Goal: Task Accomplishment & Management: Manage account settings

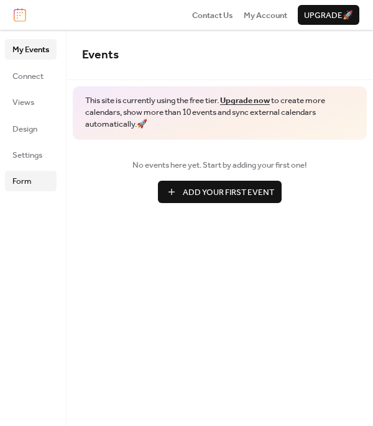
click at [29, 179] on span "Form" at bounding box center [21, 181] width 19 height 12
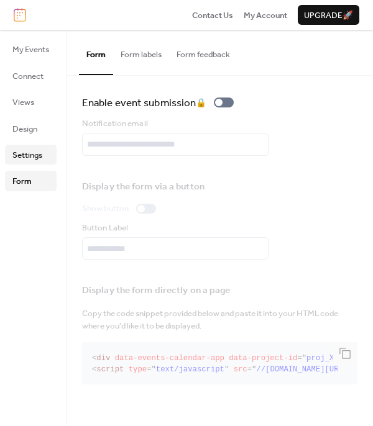
click at [29, 157] on span "Settings" at bounding box center [27, 155] width 30 height 12
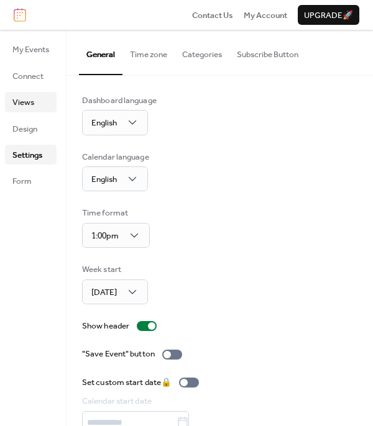
click at [32, 93] on link "Views" at bounding box center [31, 102] width 52 height 20
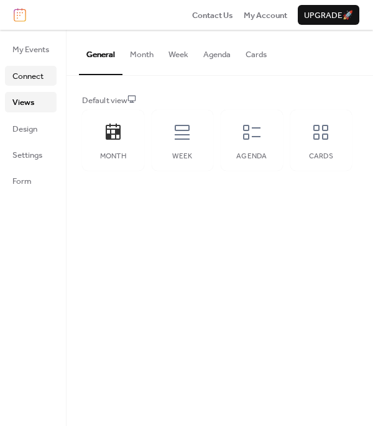
click at [31, 70] on span "Connect" at bounding box center [27, 76] width 31 height 12
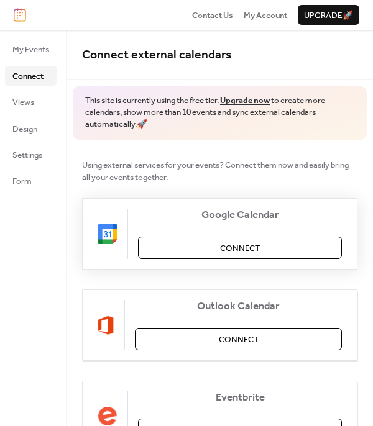
click at [229, 242] on span "Connect" at bounding box center [240, 248] width 40 height 12
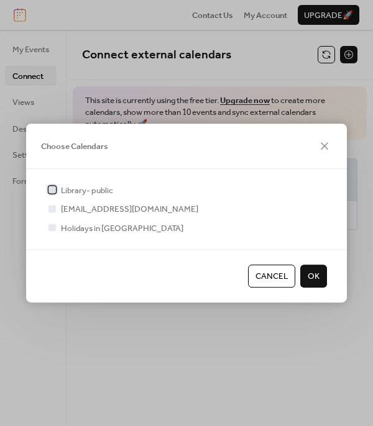
click at [98, 186] on span "Library- public" at bounding box center [87, 190] width 52 height 12
click at [324, 283] on button "OK" at bounding box center [313, 276] width 27 height 22
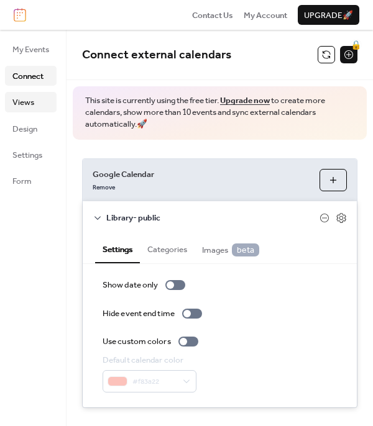
click at [17, 97] on span "Views" at bounding box center [23, 102] width 22 height 12
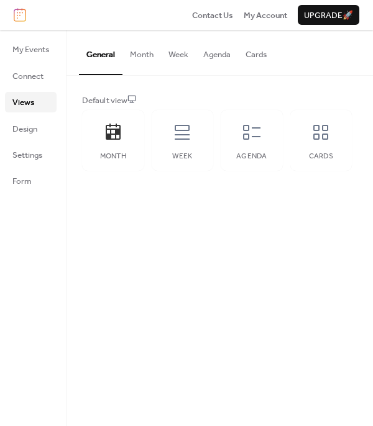
click at [26, 116] on ul "My Events Connect Views Design Settings Form" at bounding box center [31, 115] width 52 height 152
click at [26, 128] on span "Design" at bounding box center [24, 129] width 25 height 12
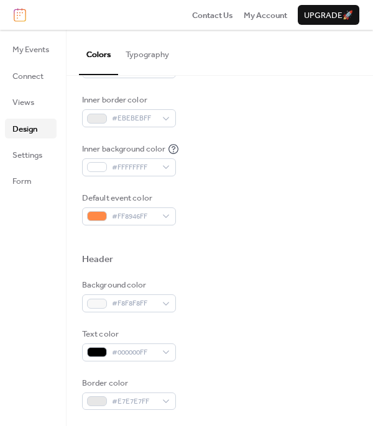
scroll to position [279, 0]
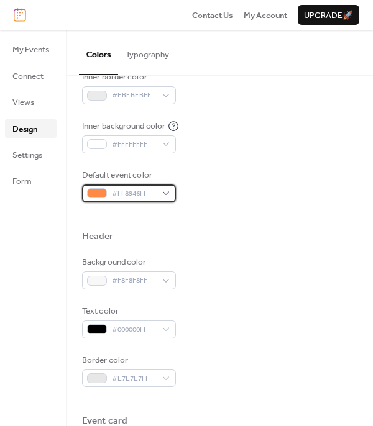
click at [164, 191] on div "#FF8946FF" at bounding box center [129, 192] width 94 height 17
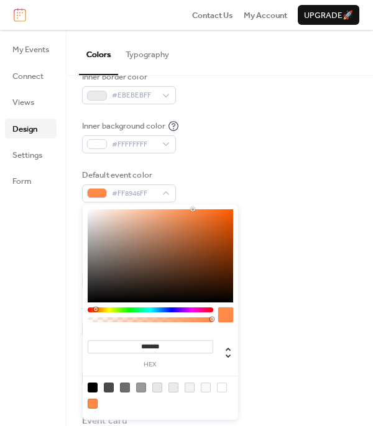
click at [90, 309] on div at bounding box center [150, 309] width 125 height 5
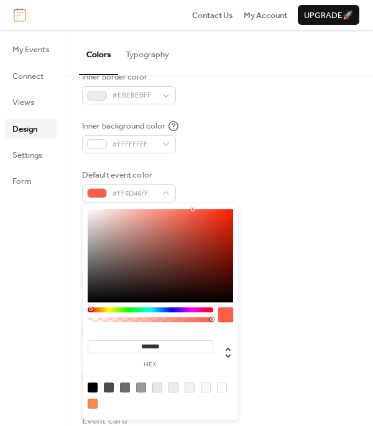
click at [98, 311] on div at bounding box center [150, 309] width 125 height 5
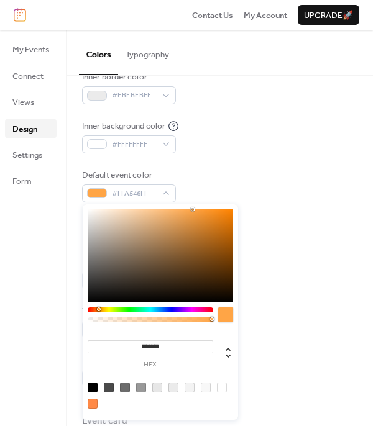
click at [92, 310] on div at bounding box center [150, 309] width 125 height 5
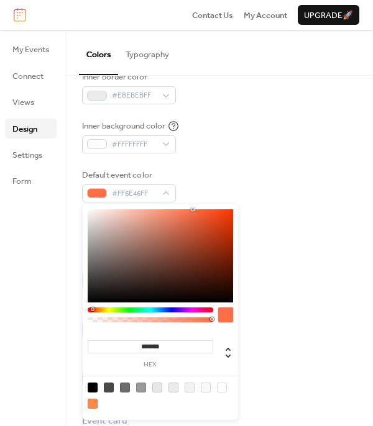
click at [162, 274] on div at bounding box center [160, 255] width 145 height 93
click at [197, 270] on div at bounding box center [160, 255] width 145 height 93
click at [202, 250] on div at bounding box center [160, 255] width 145 height 93
click at [167, 227] on div at bounding box center [160, 255] width 145 height 93
click at [193, 234] on div at bounding box center [160, 255] width 145 height 93
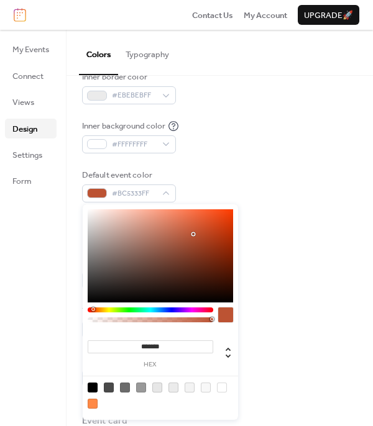
type input "*******"
click at [203, 251] on div at bounding box center [160, 255] width 145 height 93
click at [317, 302] on div "Background color #F8F8F8FF Text color #000000FF Border color #E7E7E7FF" at bounding box center [219, 321] width 275 height 131
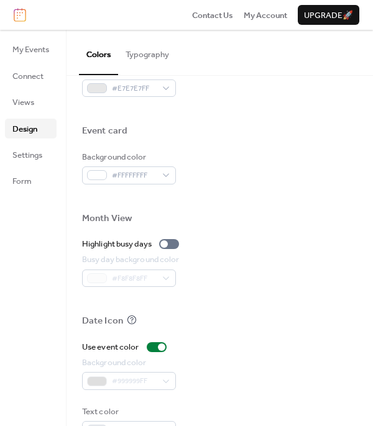
scroll to position [575, 0]
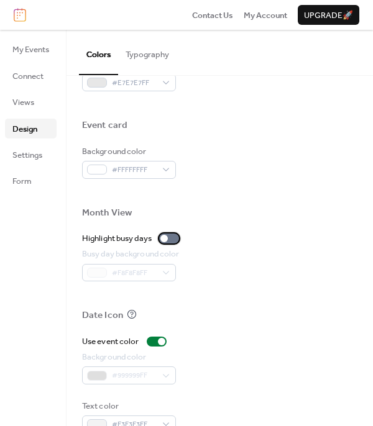
click at [174, 238] on div at bounding box center [169, 238] width 20 height 10
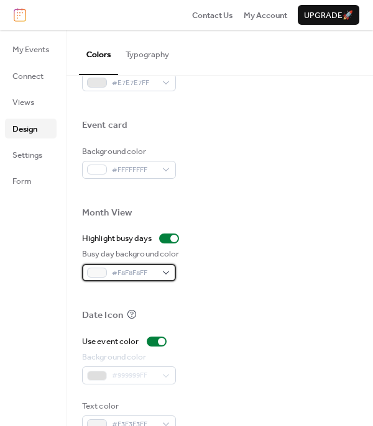
click at [150, 272] on span "#F8F8F8FF" at bounding box center [134, 273] width 44 height 12
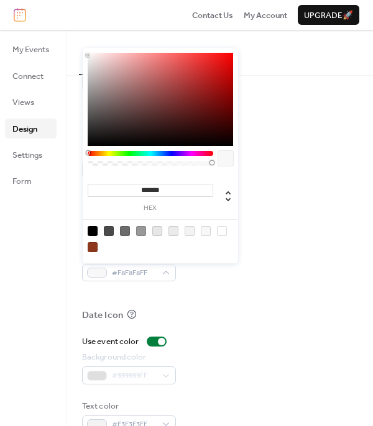
click at [144, 75] on div at bounding box center [160, 99] width 145 height 93
click at [119, 61] on div at bounding box center [160, 99] width 145 height 93
click at [112, 73] on div at bounding box center [160, 99] width 145 height 93
type input "*******"
click at [114, 58] on div at bounding box center [160, 99] width 145 height 93
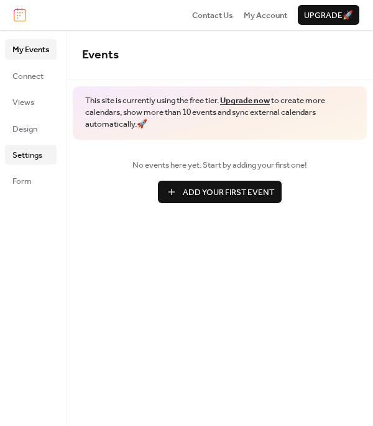
click at [27, 149] on span "Settings" at bounding box center [27, 155] width 30 height 12
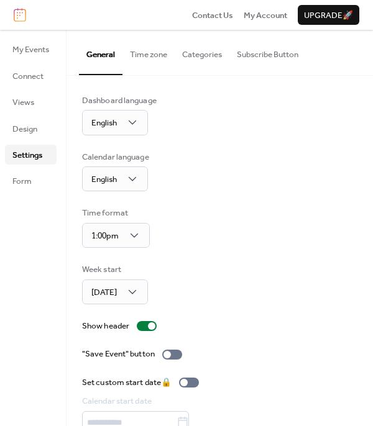
scroll to position [54, 0]
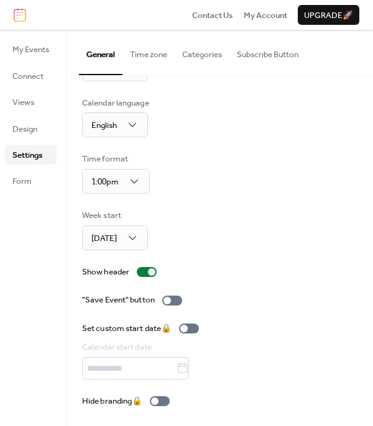
click at [151, 57] on button "Time zone" at bounding box center [148, 51] width 52 height 43
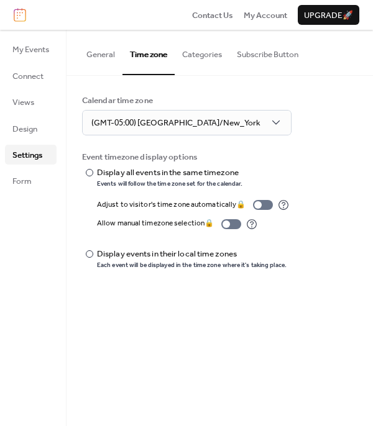
click at [189, 58] on button "Categories" at bounding box center [201, 51] width 55 height 43
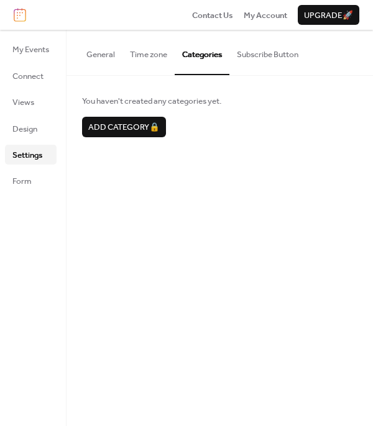
click at [247, 55] on button "Subscribe Button" at bounding box center [267, 51] width 76 height 43
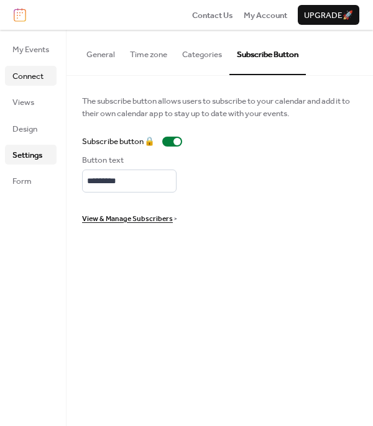
click at [27, 81] on span "Connect" at bounding box center [27, 76] width 31 height 12
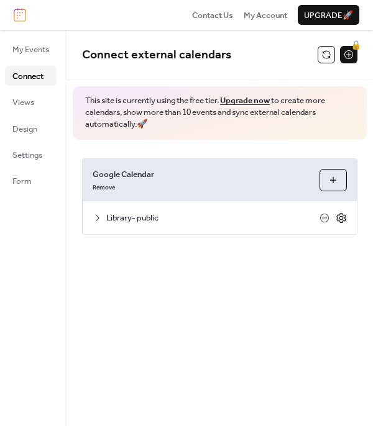
click at [342, 220] on icon at bounding box center [340, 217] width 11 height 11
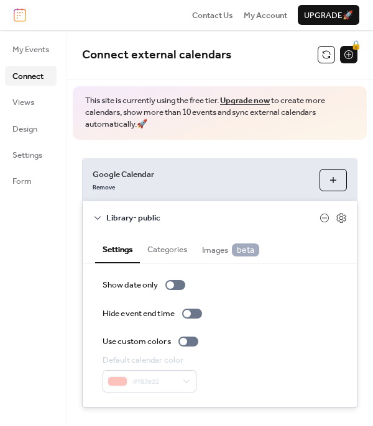
click at [174, 253] on button "Categories" at bounding box center [167, 248] width 55 height 28
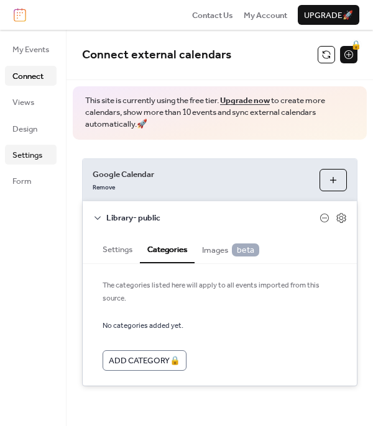
click at [24, 156] on span "Settings" at bounding box center [27, 155] width 30 height 12
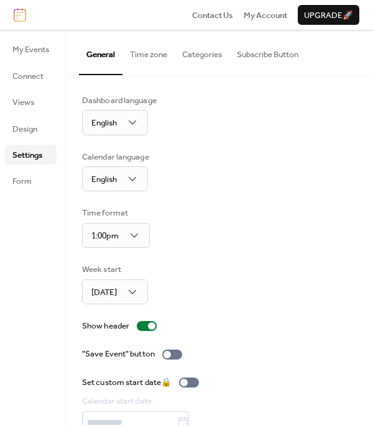
scroll to position [54, 0]
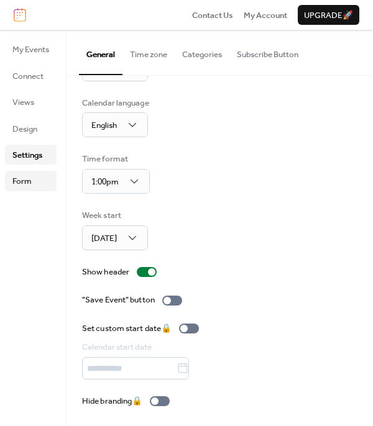
click at [14, 176] on span "Form" at bounding box center [21, 181] width 19 height 12
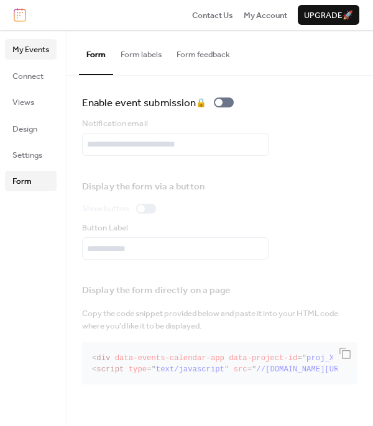
click at [30, 49] on span "My Events" at bounding box center [30, 49] width 37 height 12
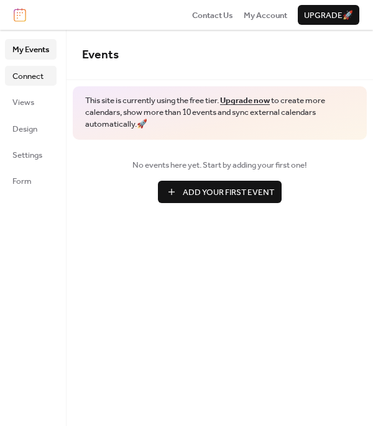
click at [28, 70] on span "Connect" at bounding box center [27, 76] width 31 height 12
